Goal: Information Seeking & Learning: Learn about a topic

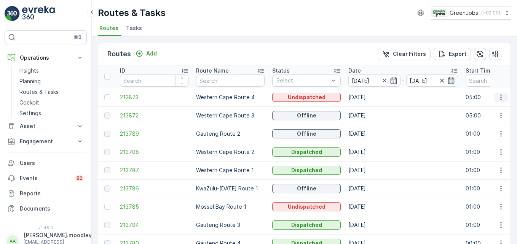
click at [502, 96] on icon "button" at bounding box center [501, 98] width 8 height 8
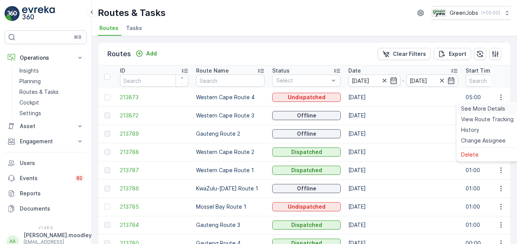
click at [490, 110] on span "See More Details" at bounding box center [483, 109] width 44 height 8
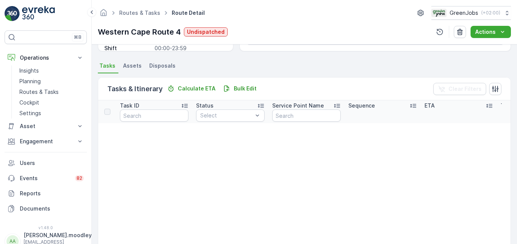
scroll to position [152, 0]
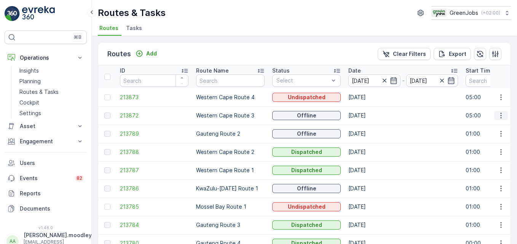
click at [499, 115] on icon "button" at bounding box center [501, 116] width 8 height 8
click at [500, 127] on span "See More Details" at bounding box center [483, 127] width 44 height 8
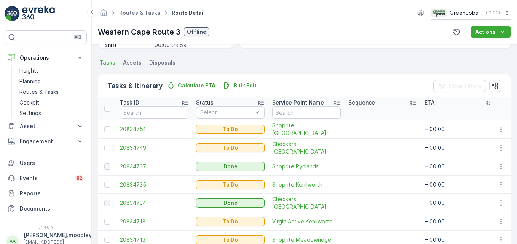
scroll to position [190, 0]
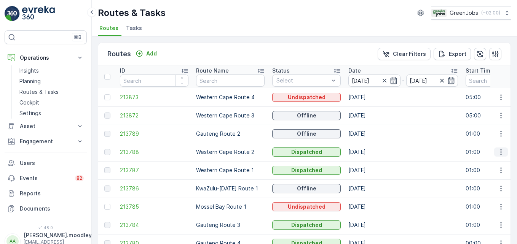
click at [497, 152] on icon "button" at bounding box center [501, 153] width 8 height 8
click at [491, 164] on span "See More Details" at bounding box center [483, 164] width 44 height 8
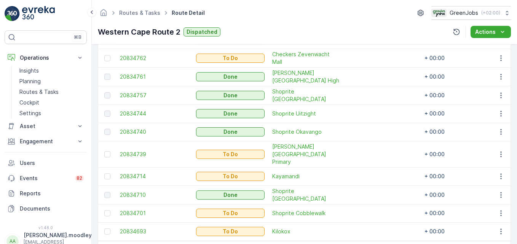
scroll to position [268, 0]
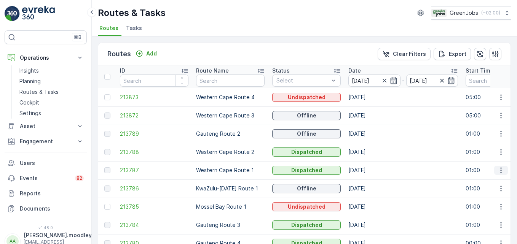
click at [498, 173] on icon "button" at bounding box center [501, 171] width 8 height 8
click at [485, 183] on span "See More Details" at bounding box center [483, 182] width 44 height 8
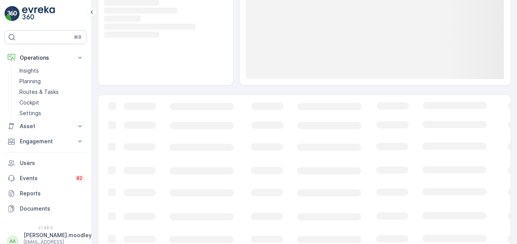
scroll to position [108, 0]
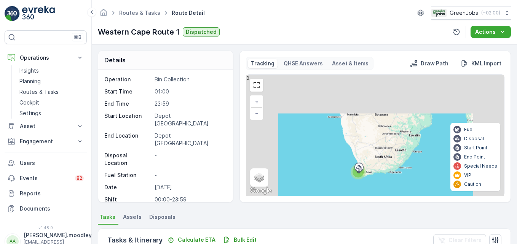
click at [340, 242] on div "Tasks & Itinerary Calculate ETA Bulk Edit Clear Filters" at bounding box center [304, 240] width 412 height 23
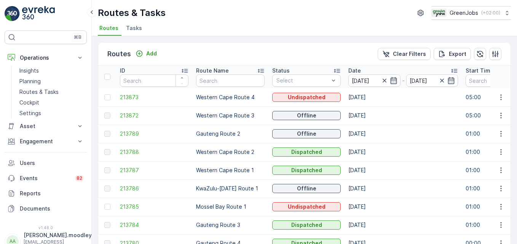
click at [352, 73] on p "Date" at bounding box center [354, 71] width 13 height 8
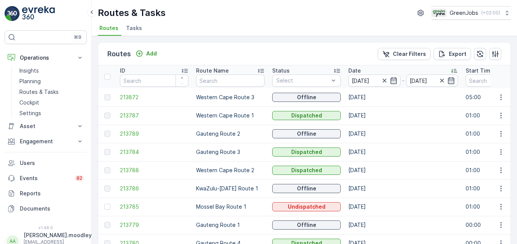
drag, startPoint x: 375, startPoint y: 77, endPoint x: 376, endPoint y: 87, distance: 10.3
click at [375, 77] on input "[DATE]" at bounding box center [374, 81] width 52 height 12
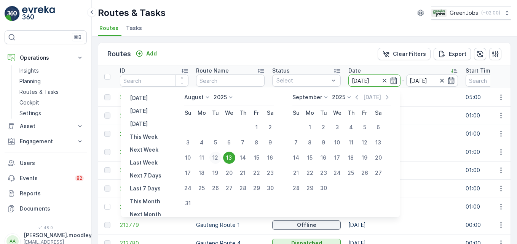
click at [222, 157] on div "12" at bounding box center [215, 158] width 12 height 12
type input "[DATE]"
click at [222, 157] on div "12" at bounding box center [215, 158] width 12 height 12
type input "[DATE]"
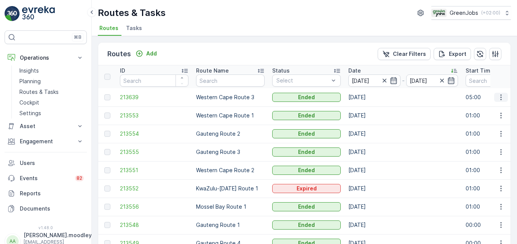
click at [497, 95] on icon "button" at bounding box center [501, 98] width 8 height 8
click at [494, 109] on span "See More Details" at bounding box center [483, 109] width 44 height 8
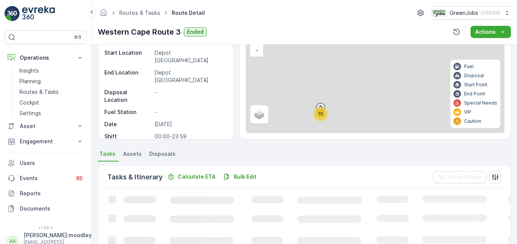
scroll to position [152, 0]
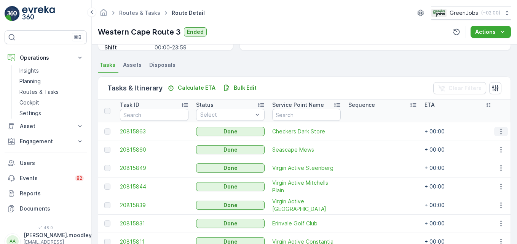
click at [500, 132] on icon "button" at bounding box center [501, 132] width 8 height 8
click at [490, 143] on span "See More Details" at bounding box center [492, 143] width 44 height 8
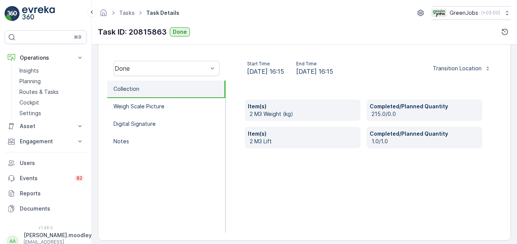
scroll to position [236, 0]
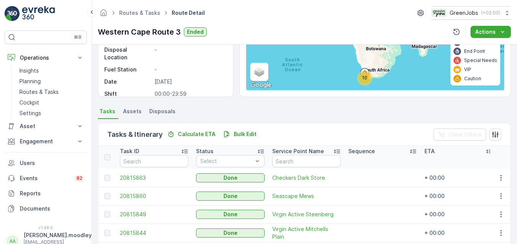
scroll to position [152, 0]
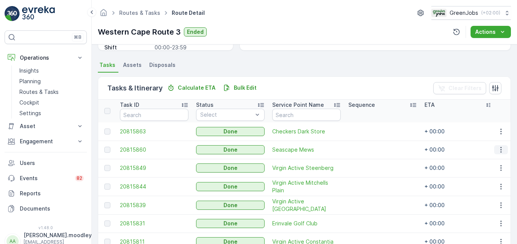
click at [498, 149] on icon "button" at bounding box center [501, 150] width 8 height 8
click at [481, 161] on span "See More Details" at bounding box center [492, 162] width 44 height 8
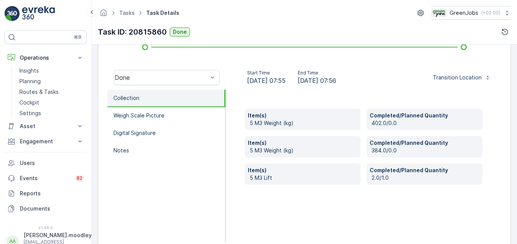
scroll to position [236, 0]
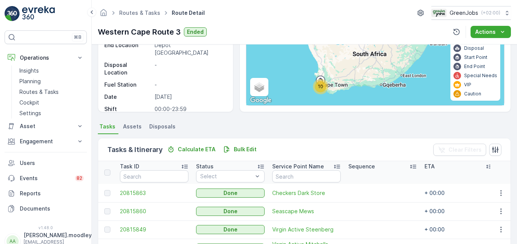
scroll to position [250, 0]
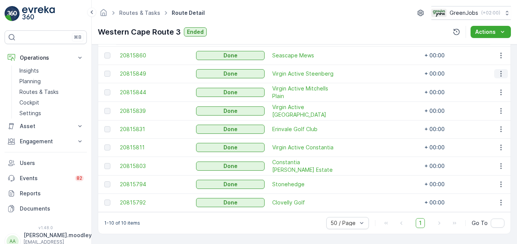
click at [498, 70] on icon "button" at bounding box center [501, 74] width 8 height 8
click at [491, 82] on span "See More Details" at bounding box center [492, 82] width 44 height 8
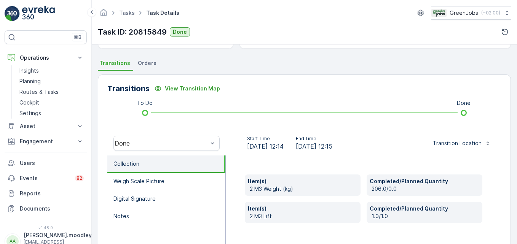
scroll to position [236, 0]
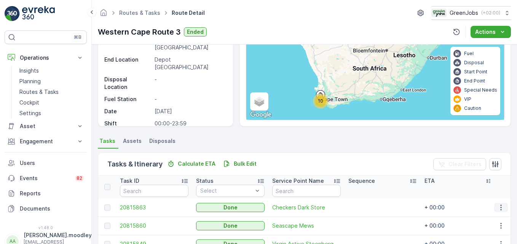
scroll to position [228, 0]
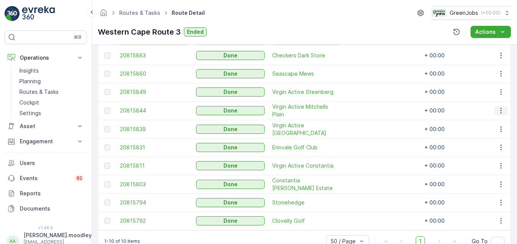
click at [498, 110] on icon "button" at bounding box center [501, 111] width 8 height 8
click at [498, 121] on span "See More Details" at bounding box center [492, 122] width 44 height 8
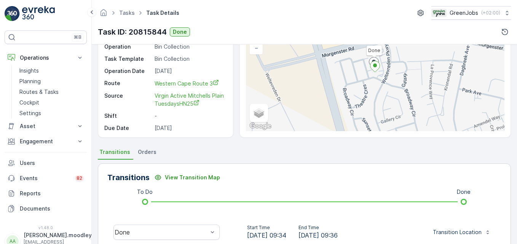
scroll to position [190, 0]
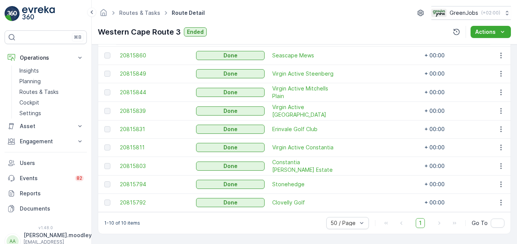
scroll to position [250, 0]
click at [496, 102] on td at bounding box center [501, 111] width 21 height 19
click at [502, 107] on icon "button" at bounding box center [501, 111] width 8 height 8
click at [501, 118] on span "See More Details" at bounding box center [492, 119] width 44 height 8
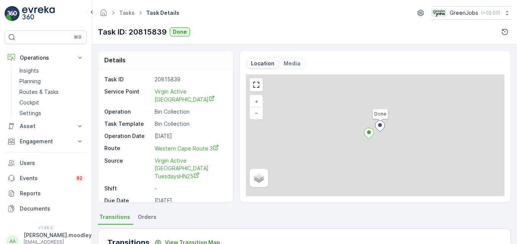
scroll to position [236, 0]
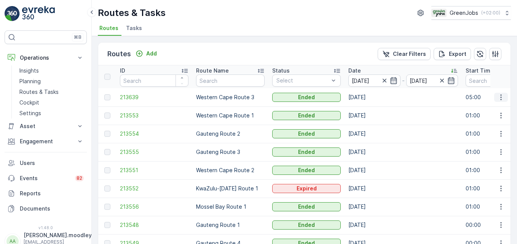
click at [498, 95] on icon "button" at bounding box center [501, 98] width 8 height 8
click at [493, 105] on span "See More Details" at bounding box center [483, 109] width 44 height 8
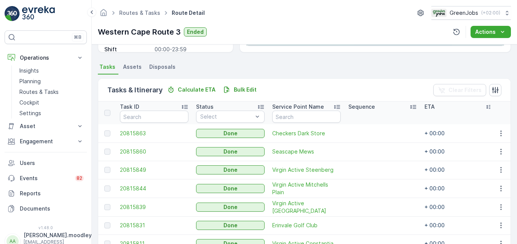
scroll to position [152, 0]
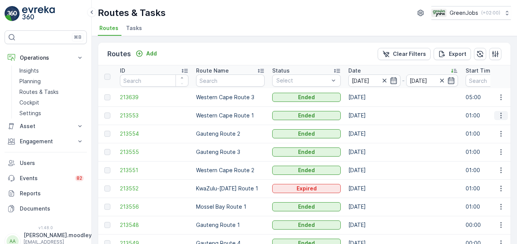
click at [502, 118] on icon "button" at bounding box center [501, 116] width 8 height 8
click at [500, 128] on span "See More Details" at bounding box center [483, 127] width 44 height 8
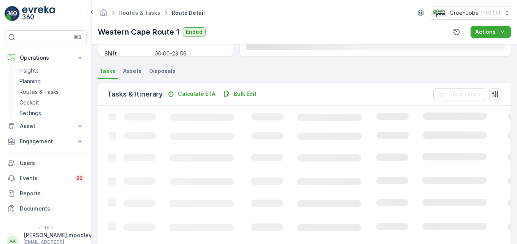
scroll to position [152, 0]
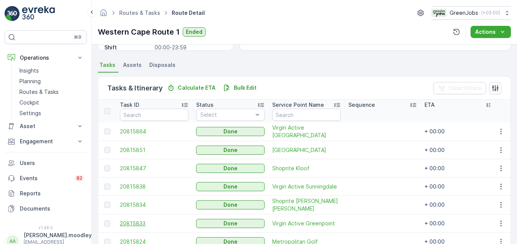
click at [171, 225] on span "20815833" at bounding box center [154, 224] width 69 height 8
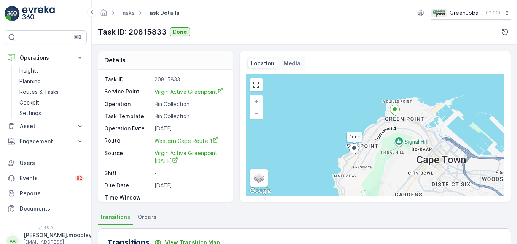
click at [203, 214] on ul "Transitions Orders" at bounding box center [304, 218] width 413 height 13
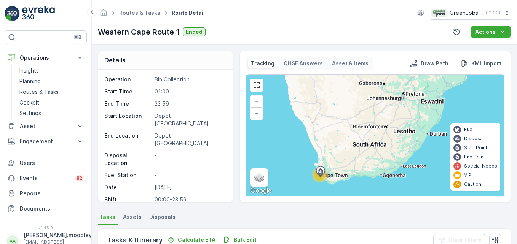
click at [293, 219] on ul "Tasks Assets Disposals" at bounding box center [304, 218] width 413 height 13
click at [286, 224] on ul "Tasks Assets Disposals" at bounding box center [304, 218] width 413 height 13
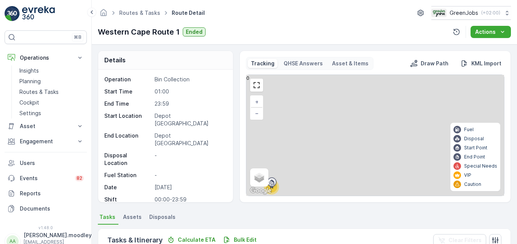
scroll to position [114, 0]
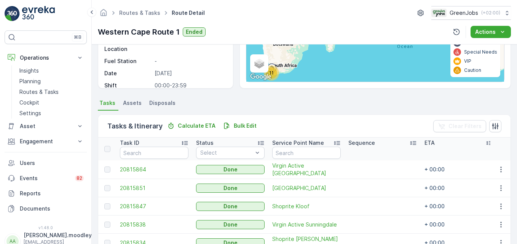
click at [385, 217] on td at bounding box center [383, 225] width 76 height 18
